Goal: Information Seeking & Learning: Learn about a topic

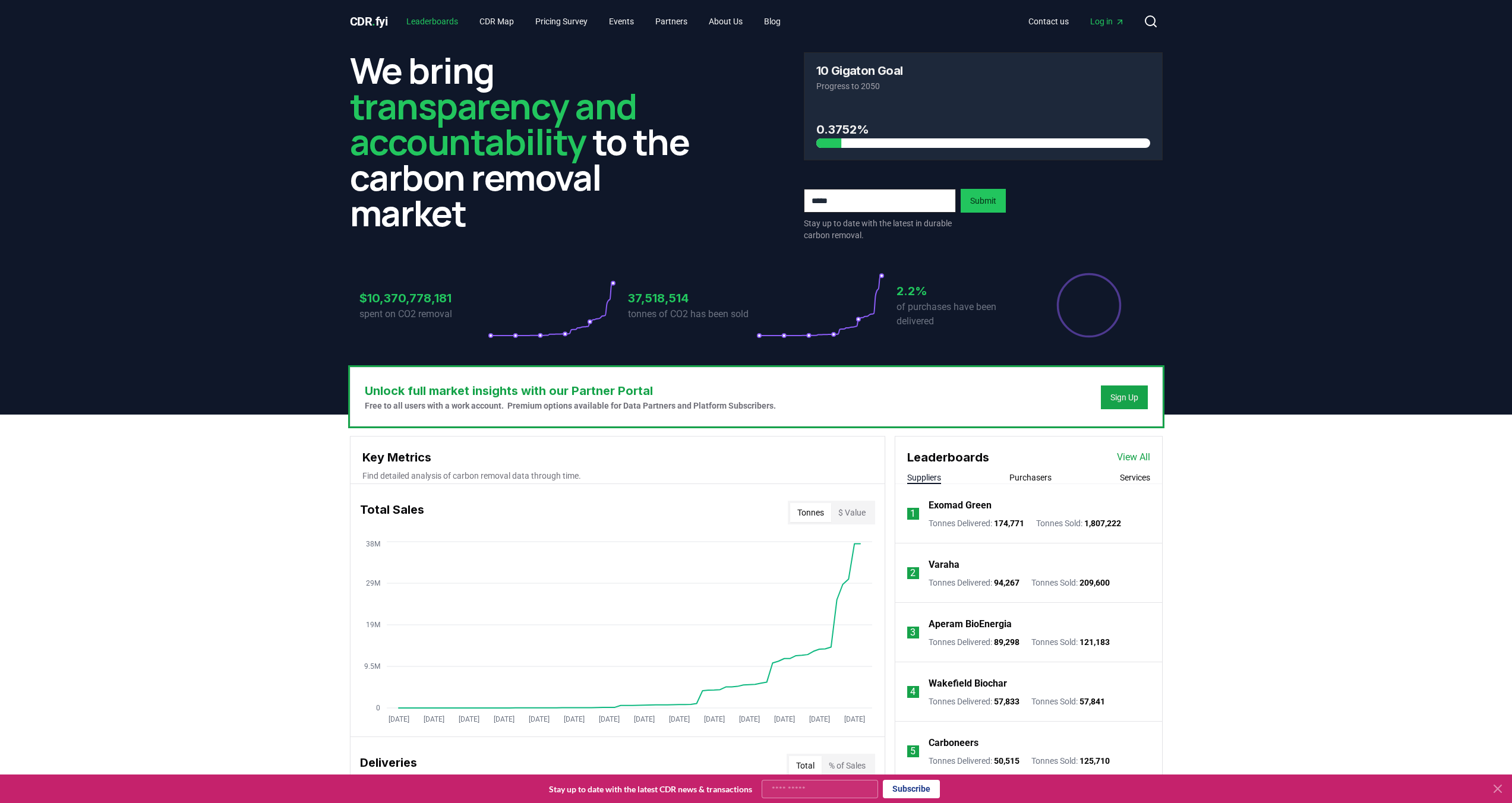
click at [445, 22] on link "Leaderboards" at bounding box center [431, 22] width 70 height 22
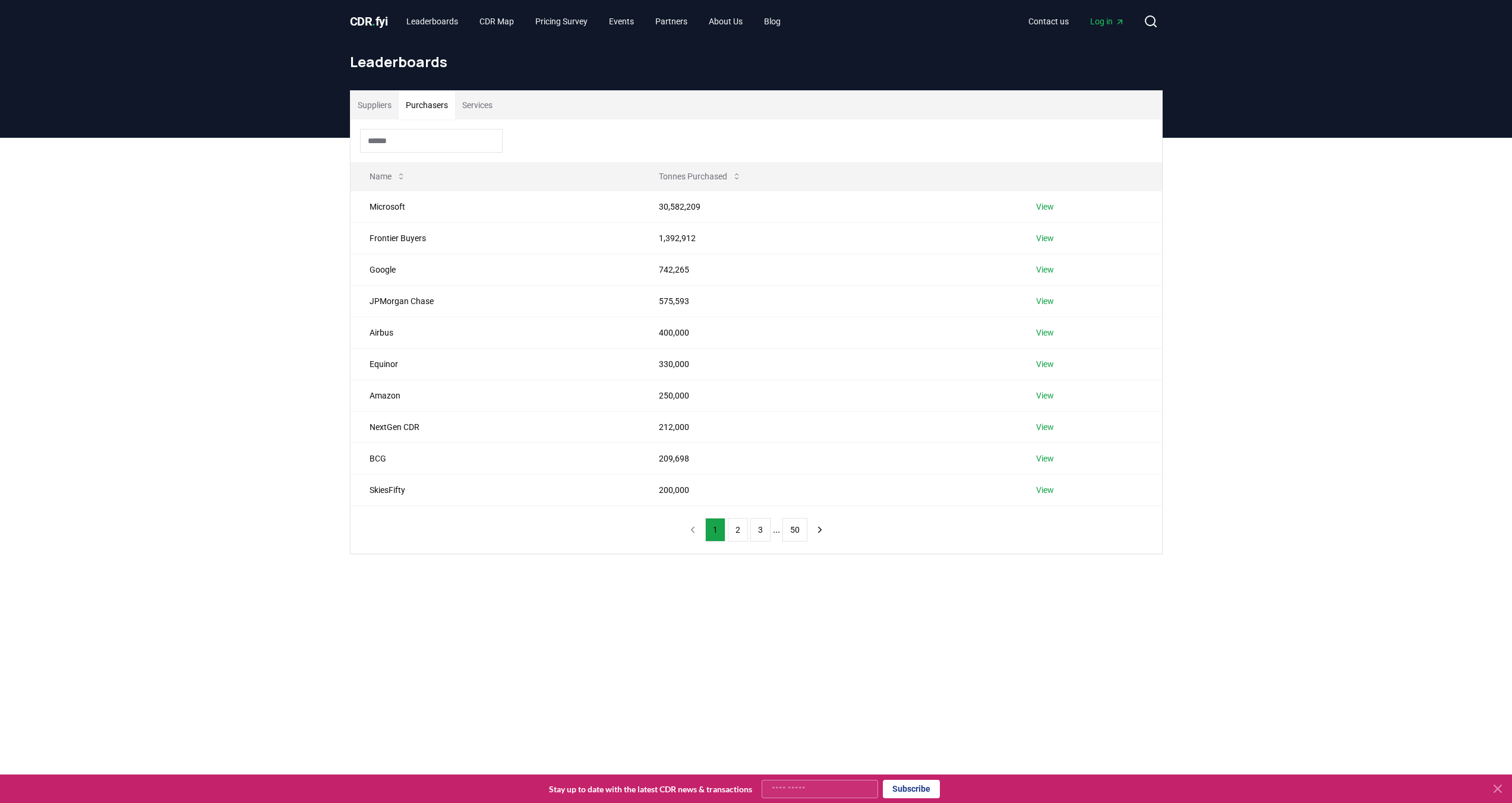
click at [435, 102] on button "Purchasers" at bounding box center [426, 105] width 56 height 28
click at [1040, 205] on link "View" at bounding box center [1045, 207] width 18 height 12
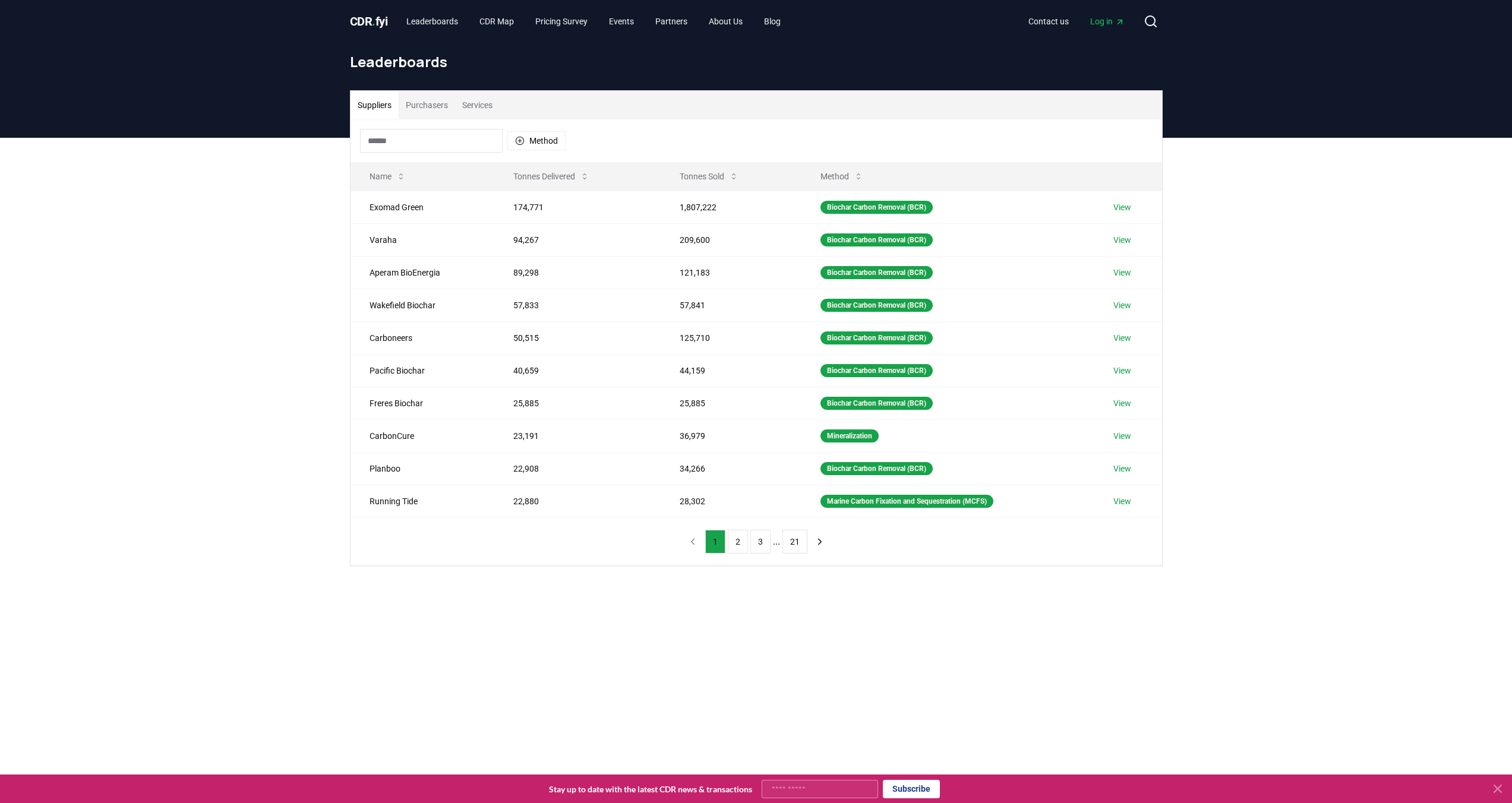
click at [439, 108] on button "Purchasers" at bounding box center [426, 105] width 56 height 28
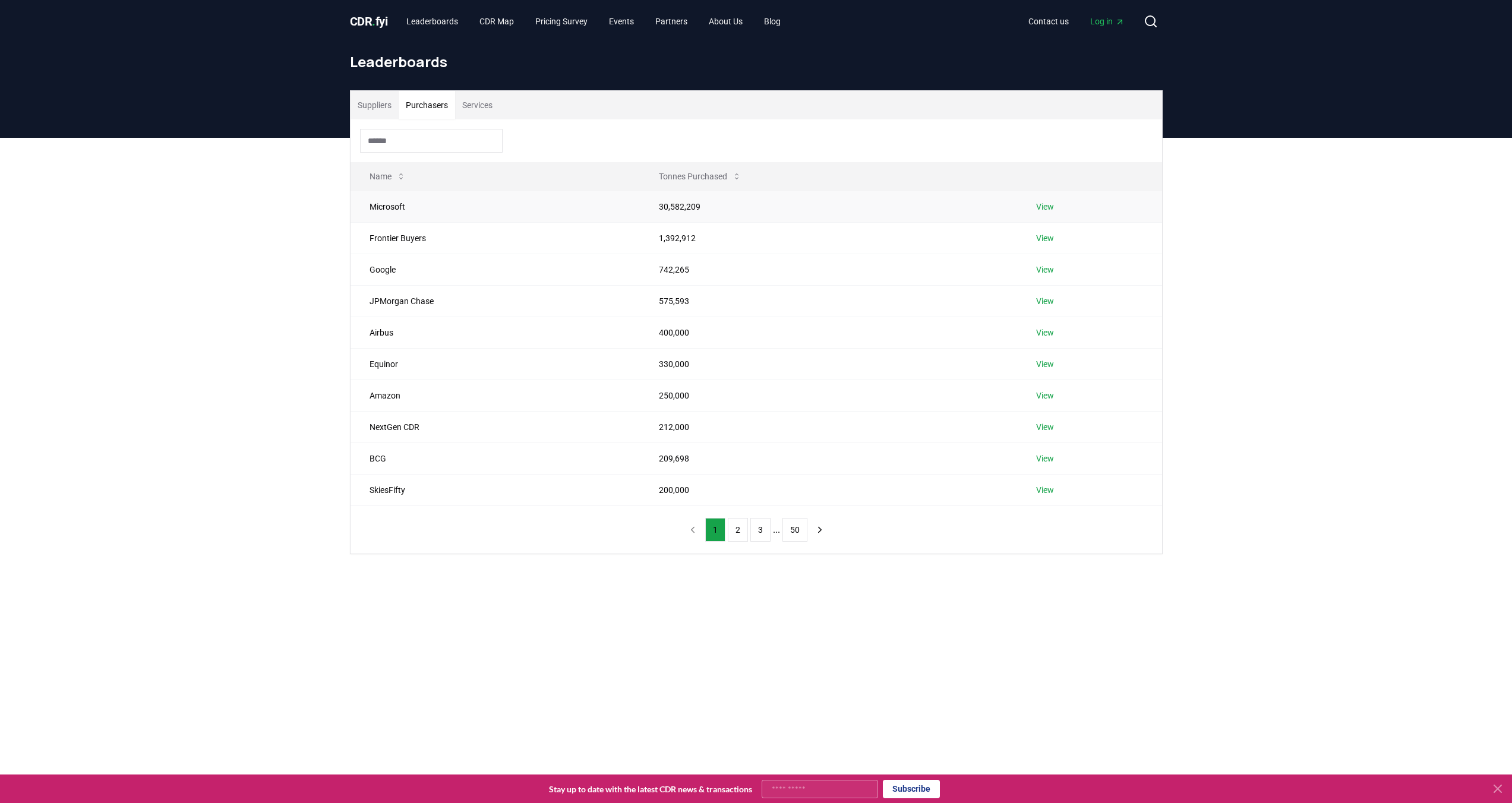
click at [1057, 201] on td "View" at bounding box center [1089, 206] width 145 height 31
click at [1052, 205] on link "View" at bounding box center [1045, 207] width 18 height 12
